Goal: Complete application form: Complete application form

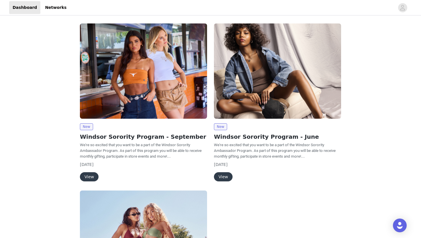
click at [88, 178] on button "View" at bounding box center [89, 176] width 19 height 9
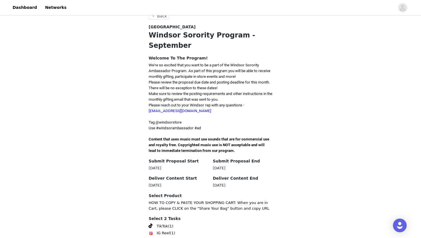
scroll to position [140, 0]
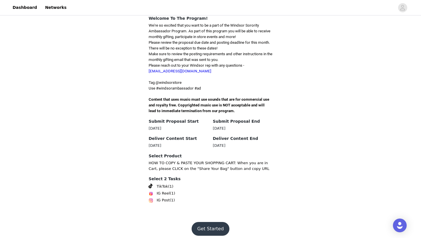
click at [216, 225] on button "Get Started" at bounding box center [211, 229] width 38 height 14
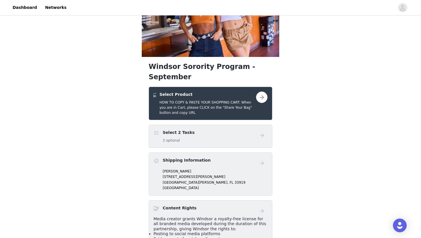
scroll to position [53, 0]
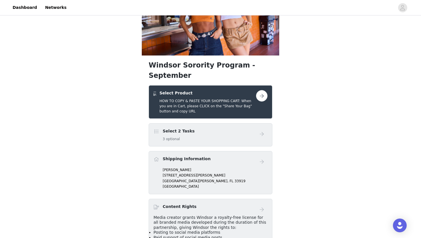
click at [206, 156] on div "Shipping Information" at bounding box center [205, 160] width 103 height 8
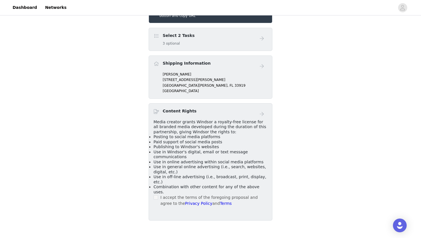
scroll to position [151, 0]
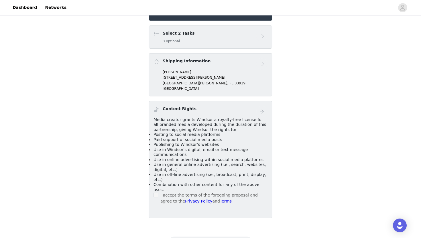
click at [160, 70] on div "[PERSON_NAME] [STREET_ADDRESS][PERSON_NAME][PERSON_NAME]" at bounding box center [211, 81] width 114 height 22
drag, startPoint x: 164, startPoint y: 62, endPoint x: 190, endPoint y: 87, distance: 35.7
click at [190, 87] on div "Windsor Sorority Program - September Select Product HOW TO COPY & PASTE YOUR SH…" at bounding box center [211, 90] width 124 height 256
click at [158, 58] on span at bounding box center [157, 61] width 6 height 7
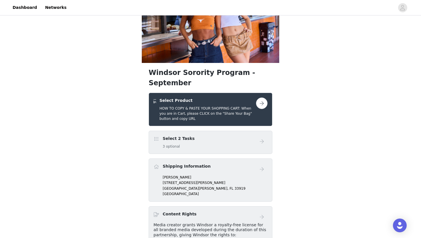
scroll to position [41, 0]
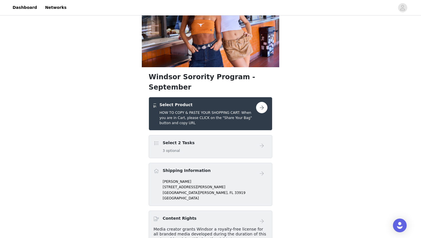
click at [158, 140] on span at bounding box center [157, 143] width 6 height 7
click at [262, 102] on button "button" at bounding box center [261, 107] width 11 height 11
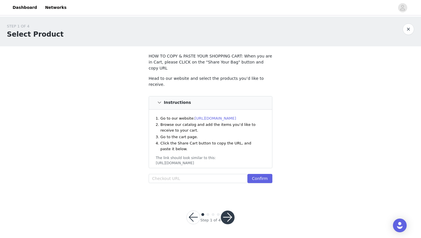
click at [194, 213] on button "button" at bounding box center [193, 218] width 14 height 14
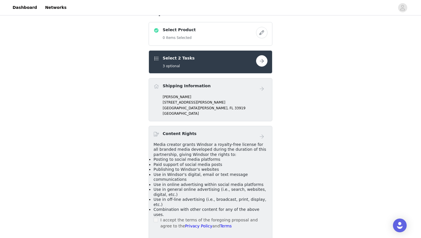
scroll to position [119, 0]
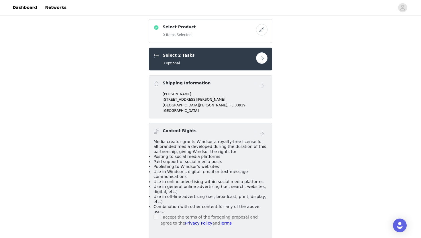
click at [208, 80] on div "Shipping Information" at bounding box center [211, 85] width 114 height 11
click at [169, 80] on div "Shipping Information" at bounding box center [211, 85] width 114 height 11
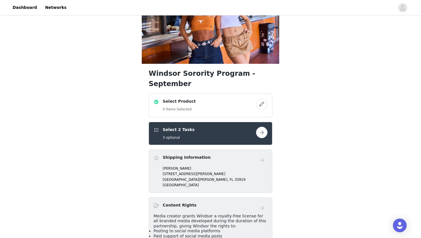
scroll to position [20, 0]
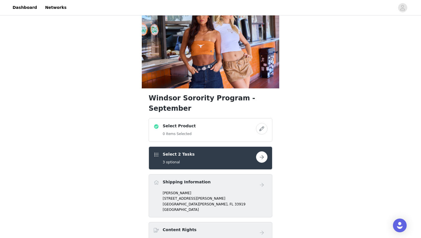
click at [260, 152] on button "button" at bounding box center [261, 157] width 11 height 11
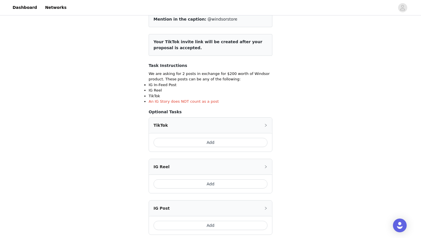
scroll to position [57, 0]
click at [211, 142] on button "Add" at bounding box center [211, 141] width 114 height 9
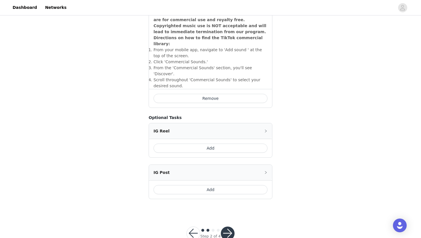
scroll to position [201, 0]
click at [230, 226] on button "button" at bounding box center [228, 233] width 14 height 14
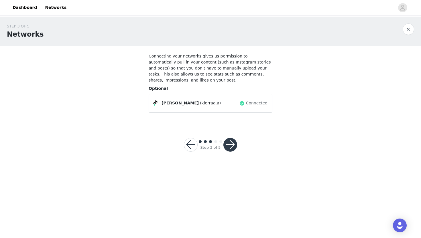
click at [189, 146] on button "button" at bounding box center [191, 145] width 14 height 14
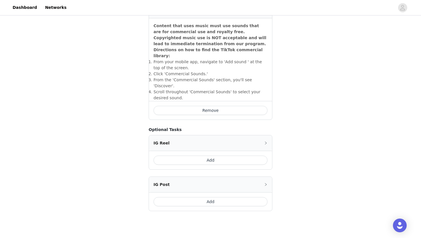
scroll to position [197, 0]
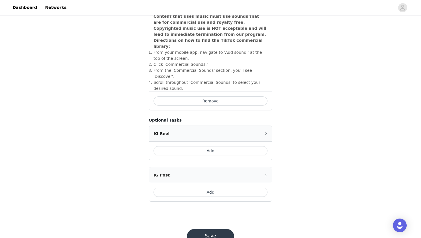
click at [213, 188] on button "Add" at bounding box center [211, 192] width 114 height 9
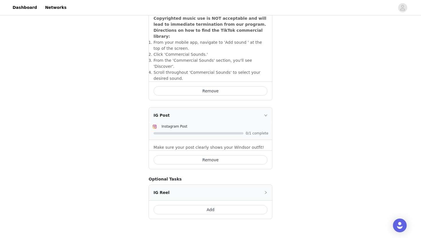
scroll to position [231, 0]
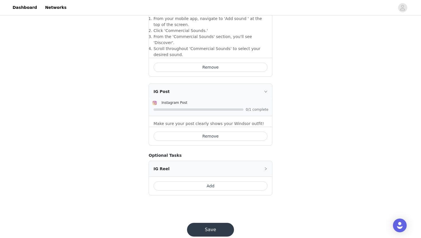
click at [223, 132] on button "Remove" at bounding box center [211, 136] width 114 height 9
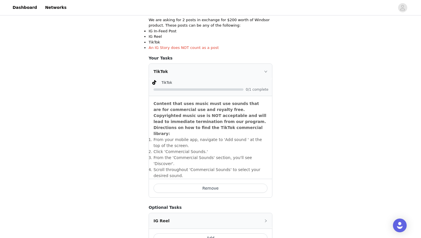
scroll to position [204, 0]
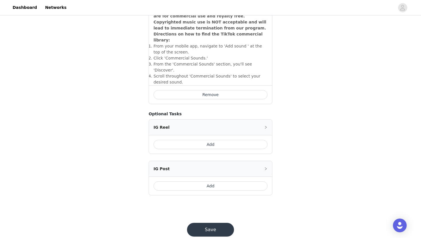
click at [210, 182] on button "Add" at bounding box center [211, 186] width 114 height 9
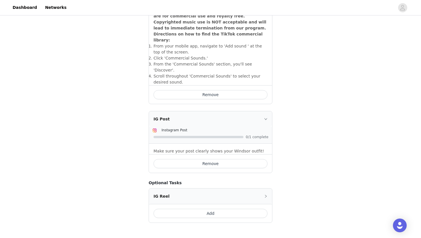
scroll to position [231, 0]
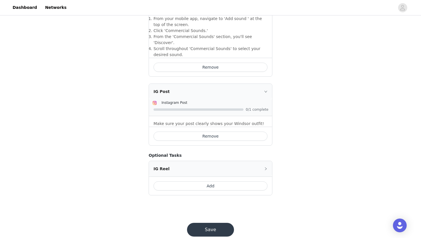
click at [209, 223] on button "Save" at bounding box center [210, 230] width 47 height 14
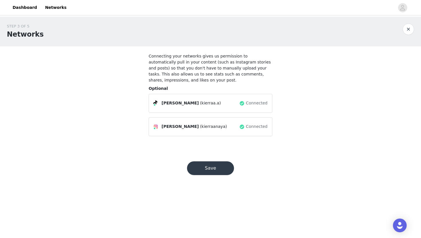
click at [217, 170] on button "Save" at bounding box center [210, 169] width 47 height 14
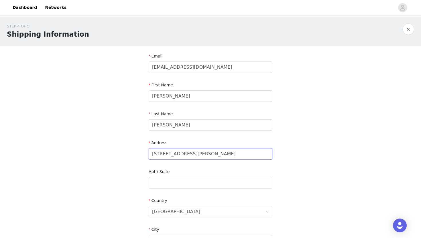
drag, startPoint x: 199, startPoint y: 156, endPoint x: 123, endPoint y: 149, distance: 75.9
click at [123, 149] on div "STEP 4 OF 5 Shipping Information Email [EMAIL_ADDRESS][DOMAIN_NAME] First Name …" at bounding box center [210, 183] width 421 height 333
type input "[STREET_ADDRESS]"
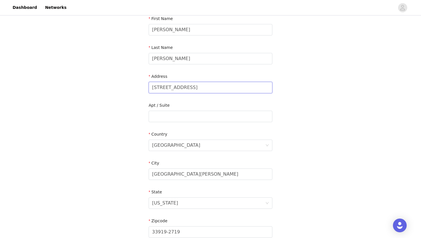
scroll to position [85, 0]
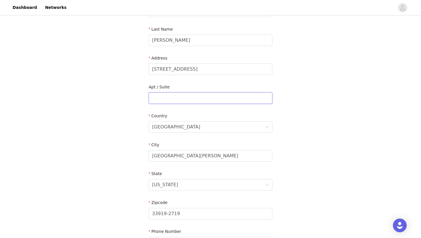
click at [190, 97] on input "text" at bounding box center [211, 98] width 124 height 11
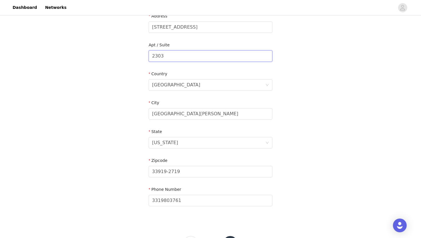
scroll to position [130, 0]
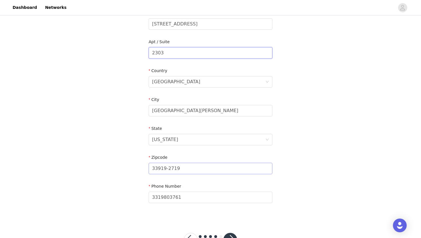
type input "2303"
drag, startPoint x: 185, startPoint y: 168, endPoint x: 162, endPoint y: 168, distance: 23.5
click at [162, 168] on input "33919-2719" at bounding box center [211, 168] width 124 height 11
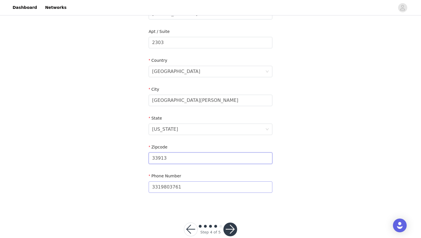
scroll to position [152, 0]
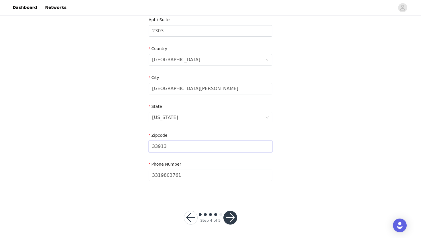
type input "33913"
click at [228, 216] on button "button" at bounding box center [230, 218] width 14 height 14
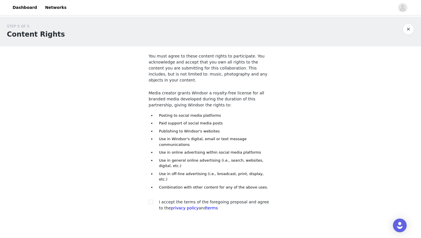
click at [154, 199] on div at bounding box center [153, 202] width 8 height 6
click at [152, 200] on input "checkbox" at bounding box center [151, 202] width 4 height 4
checkbox input "true"
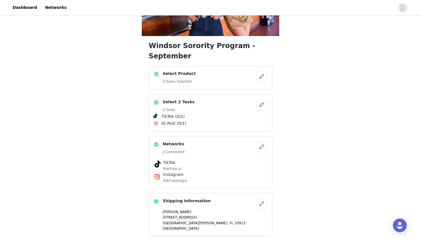
scroll to position [32, 0]
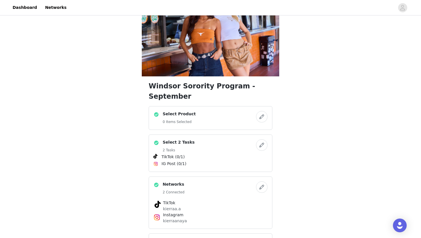
click at [262, 111] on button "button" at bounding box center [261, 116] width 11 height 11
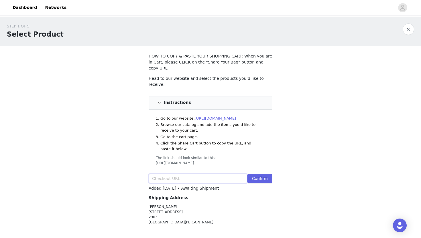
click at [177, 174] on input "text" at bounding box center [198, 178] width 99 height 9
paste input "[URL][DOMAIN_NAME]"
type input "[URL][DOMAIN_NAME]"
click at [267, 174] on button "Confirm" at bounding box center [259, 178] width 25 height 9
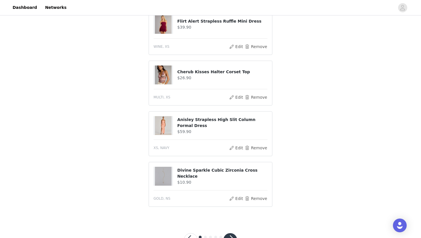
scroll to position [371, 0]
click at [231, 233] on button "button" at bounding box center [230, 240] width 14 height 14
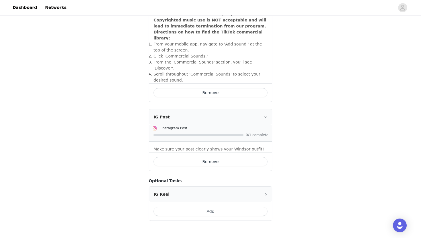
scroll to position [231, 0]
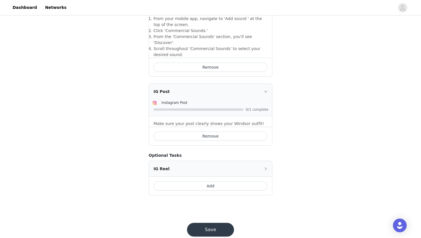
click at [211, 223] on button "Save" at bounding box center [210, 230] width 47 height 14
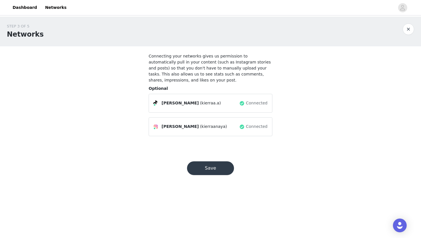
click at [216, 172] on button "Save" at bounding box center [210, 169] width 47 height 14
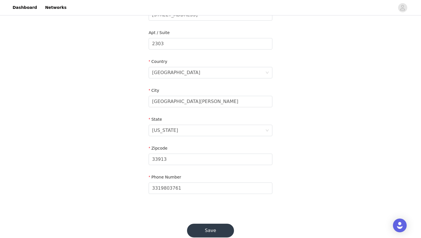
scroll to position [152, 0]
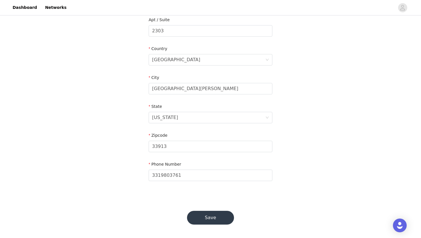
click at [209, 219] on button "Save" at bounding box center [210, 218] width 47 height 14
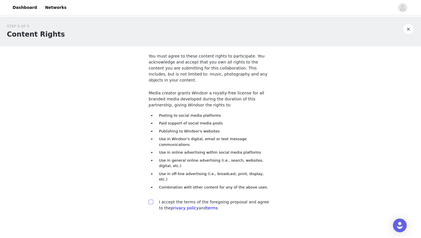
click at [150, 200] on span at bounding box center [151, 202] width 5 height 5
click at [150, 200] on input "checkbox" at bounding box center [151, 202] width 4 height 4
checkbox input "true"
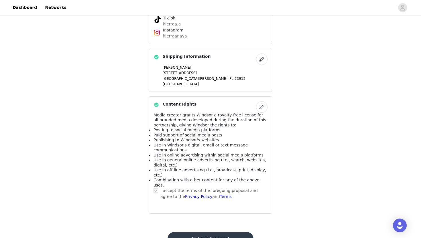
scroll to position [381, 0]
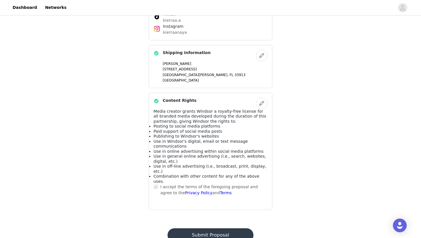
click at [239, 229] on button "Submit Proposal" at bounding box center [211, 236] width 86 height 14
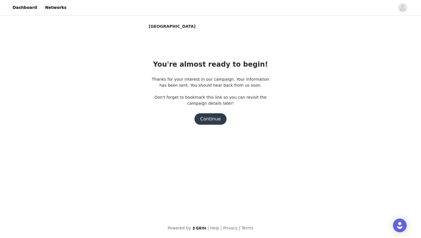
click at [213, 117] on button "Continue" at bounding box center [210, 118] width 32 height 11
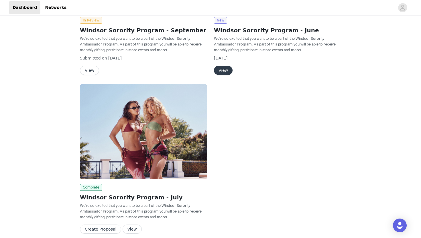
scroll to position [93, 0]
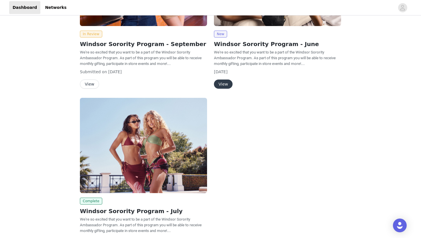
click at [228, 82] on button "View" at bounding box center [223, 84] width 19 height 9
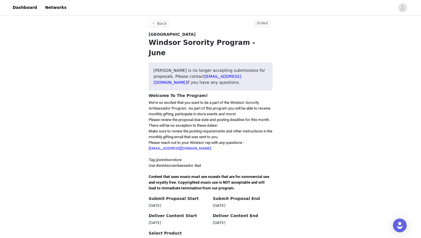
scroll to position [87, 0]
